Goal: Task Accomplishment & Management: Manage account settings

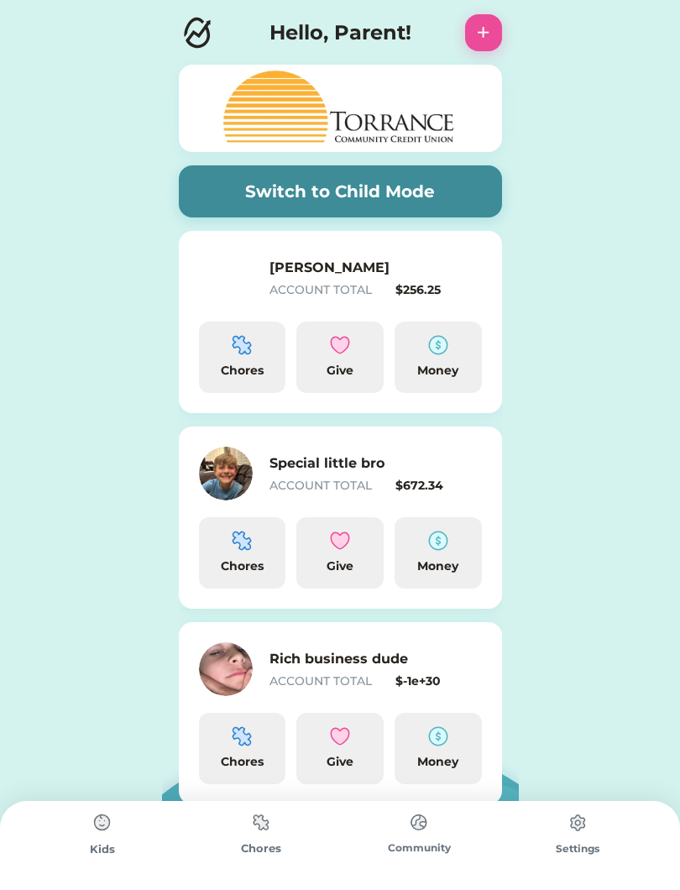
click at [418, 472] on h6 "Special little bro" at bounding box center [354, 463] width 168 height 20
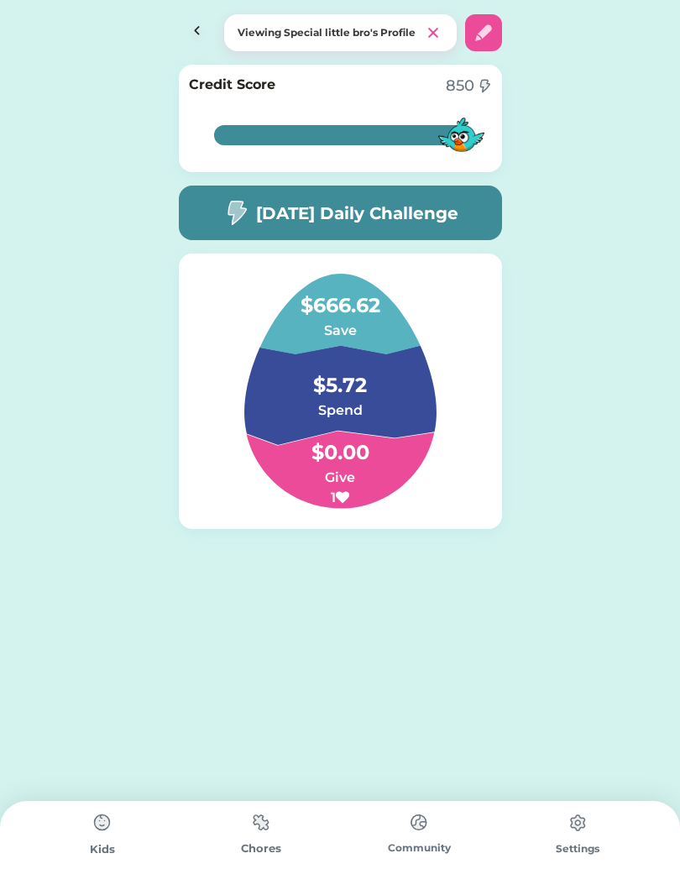
click at [369, 393] on h4 "$5.72" at bounding box center [340, 376] width 168 height 47
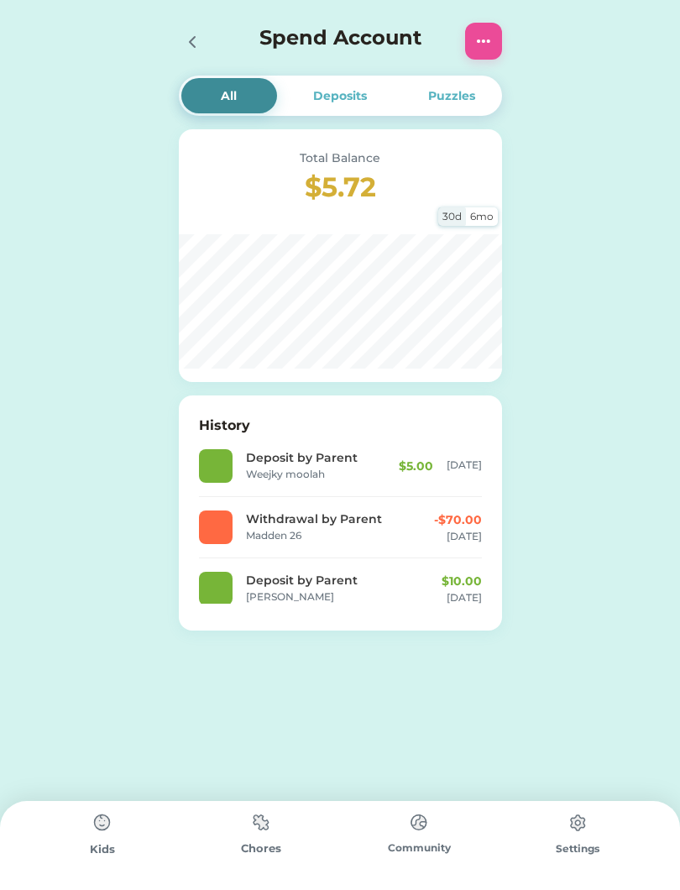
click at [484, 32] on img at bounding box center [484, 41] width 20 height 20
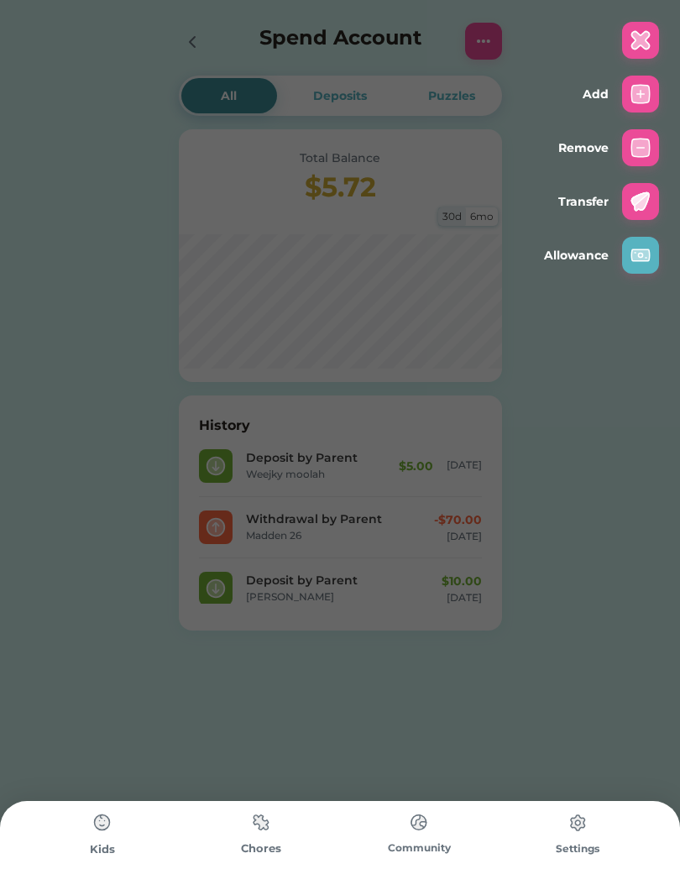
click at [642, 99] on img at bounding box center [641, 94] width 20 height 20
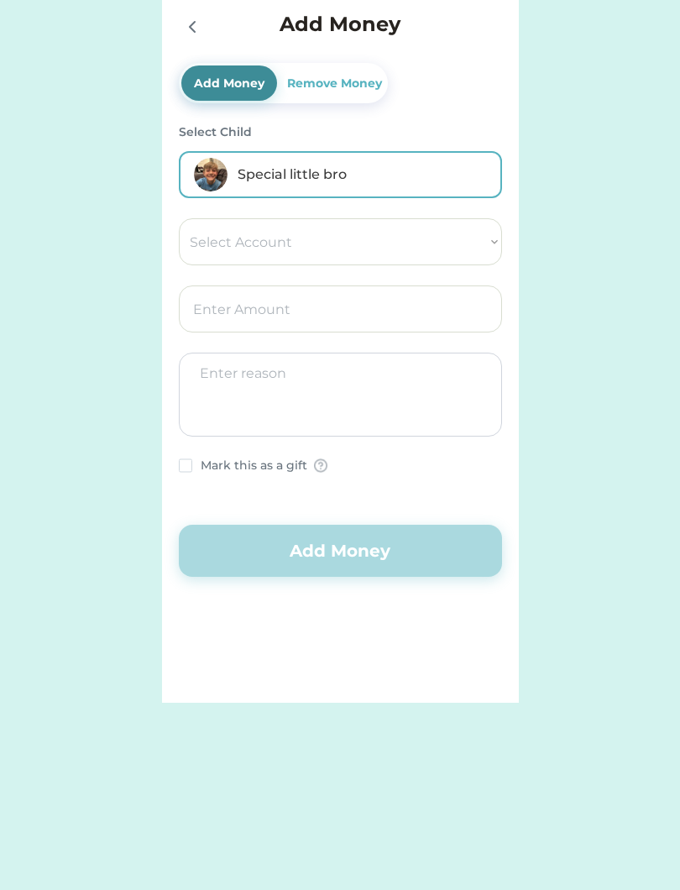
click at [380, 243] on select "Select Account Torrance Community Credit Union Save Give Spend [PERSON_NAME] XS" at bounding box center [340, 241] width 323 height 47
select select ""1348695171700984260__LOOKUP__1710538308055x303368893282901500""
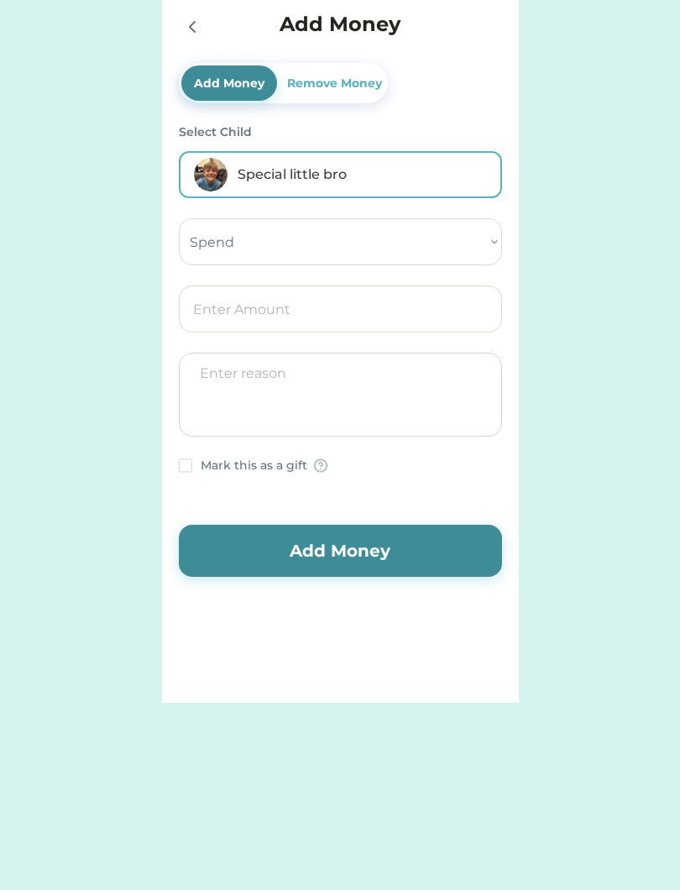
click at [344, 316] on input "input" at bounding box center [340, 308] width 323 height 47
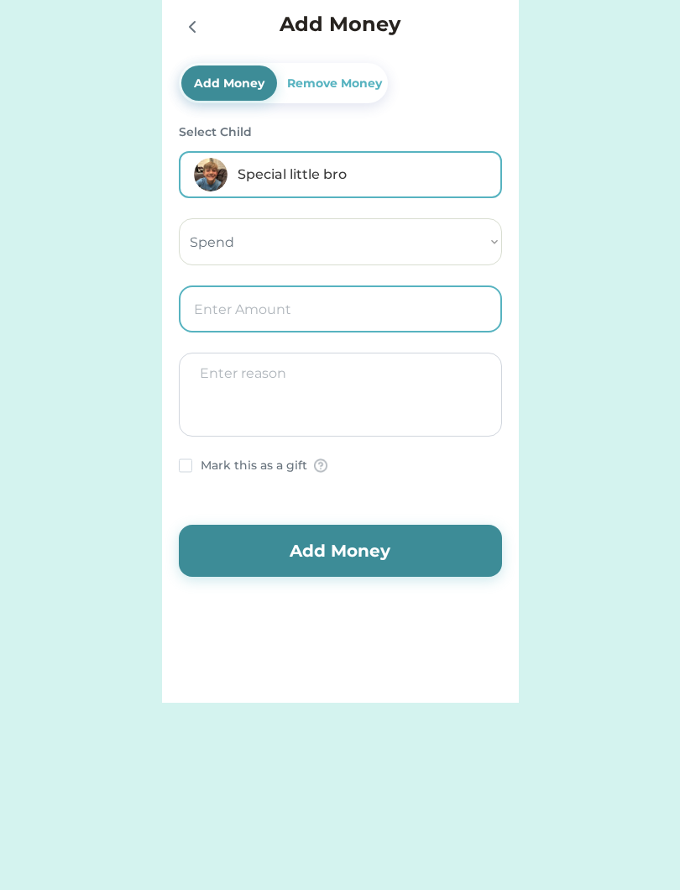
click at [371, 319] on input "input" at bounding box center [340, 308] width 323 height 47
click at [343, 394] on textarea at bounding box center [340, 395] width 323 height 84
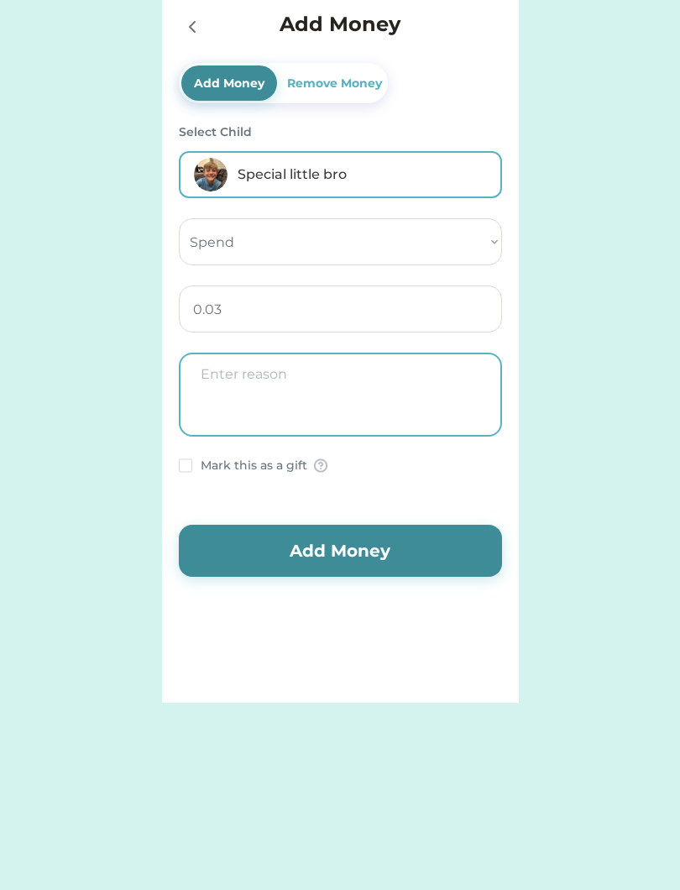
click at [399, 308] on input "input" at bounding box center [340, 308] width 323 height 47
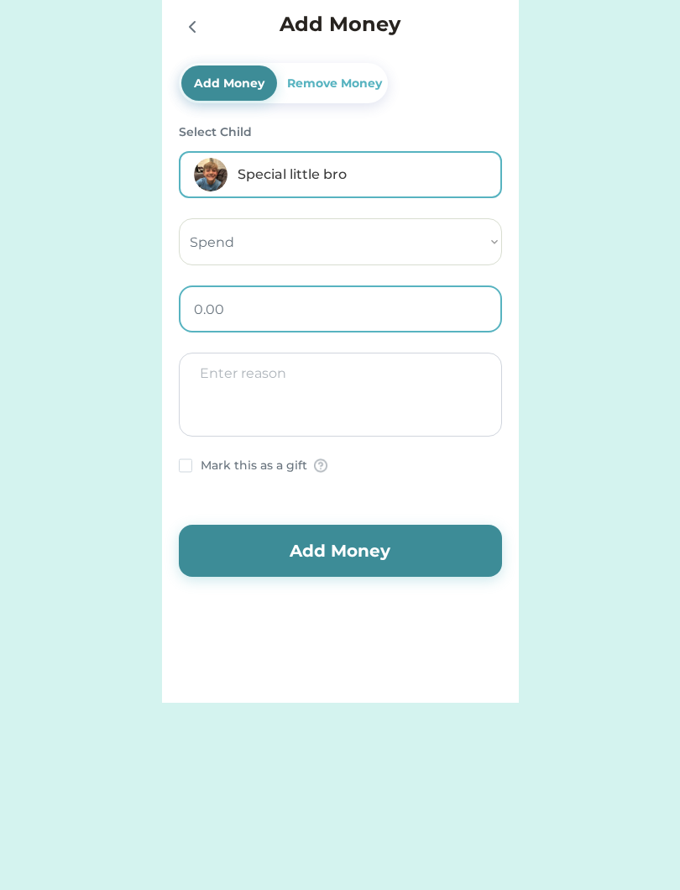
type input "3.00"
click at [392, 382] on textarea at bounding box center [340, 395] width 323 height 84
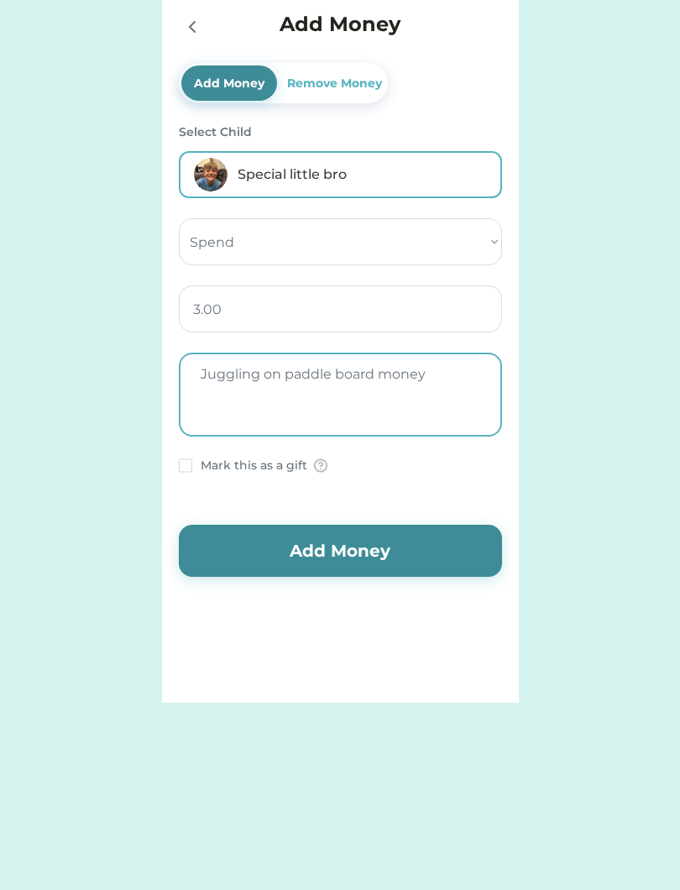
type textarea "Juggling on paddle board money"
click at [451, 547] on button "Add Money" at bounding box center [340, 551] width 323 height 52
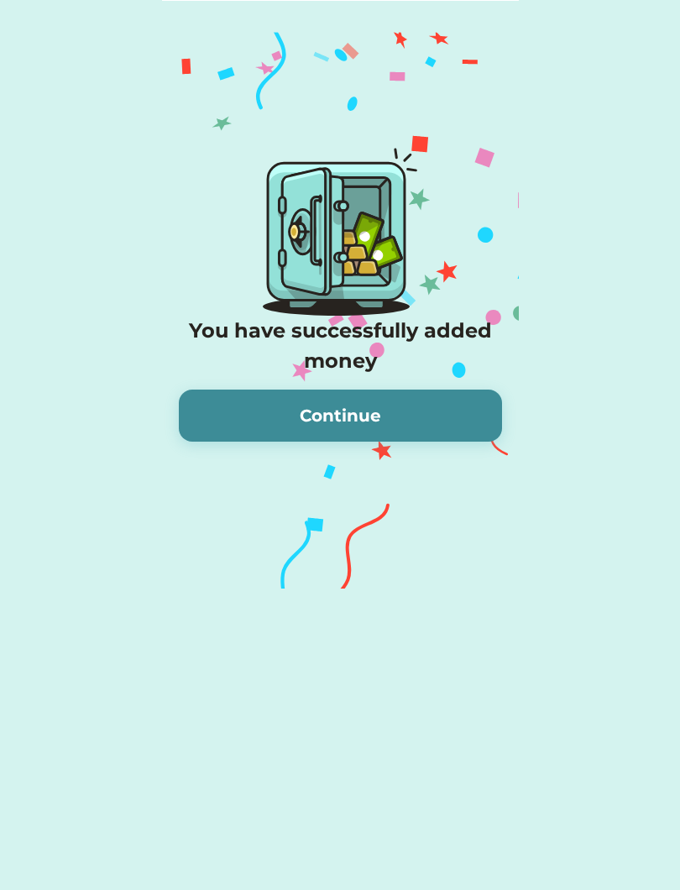
click at [440, 440] on button "Continue" at bounding box center [340, 416] width 323 height 52
